Goal: Task Accomplishment & Management: Use online tool/utility

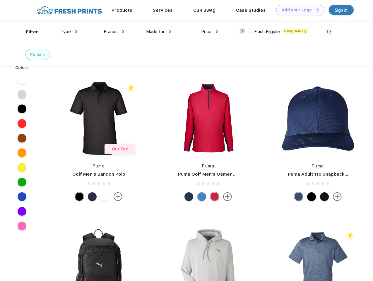
scroll to position [0, 0]
click at [298, 10] on link "Add your Logo Design Tool" at bounding box center [300, 10] width 48 height 10
click at [0, 0] on div "Design Tool" at bounding box center [0, 0] width 0 height 0
click at [314, 10] on link "Add your Logo Design Tool" at bounding box center [300, 10] width 48 height 10
click at [28, 32] on div "Filter" at bounding box center [32, 32] width 12 height 7
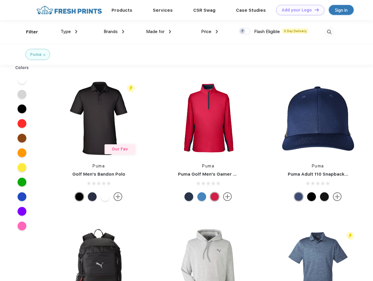
click at [69, 32] on span "Type" at bounding box center [66, 31] width 10 height 5
click at [114, 32] on span "Brands" at bounding box center [111, 31] width 14 height 5
click at [159, 32] on span "Made for" at bounding box center [155, 31] width 18 height 5
click at [210, 32] on span "Price" at bounding box center [206, 31] width 10 height 5
click at [245, 31] on div at bounding box center [244, 31] width 11 height 6
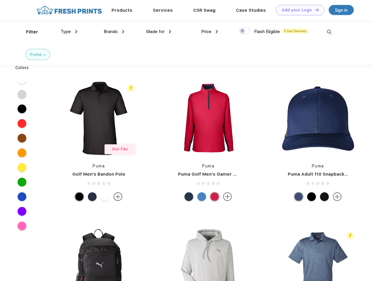
click at [243, 31] on input "checkbox" at bounding box center [241, 30] width 4 height 4
click at [329, 32] on img at bounding box center [330, 32] width 10 height 10
